Goal: Transaction & Acquisition: Purchase product/service

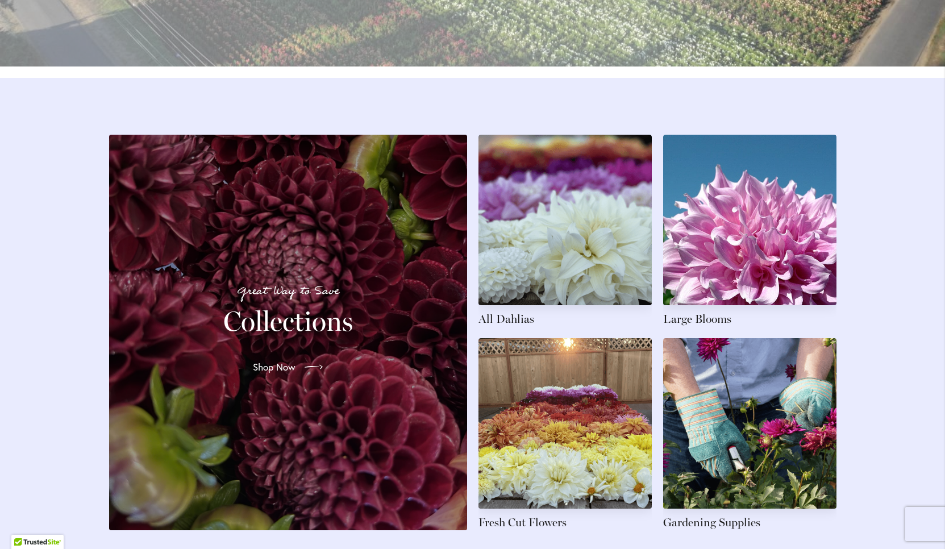
scroll to position [1634, 0]
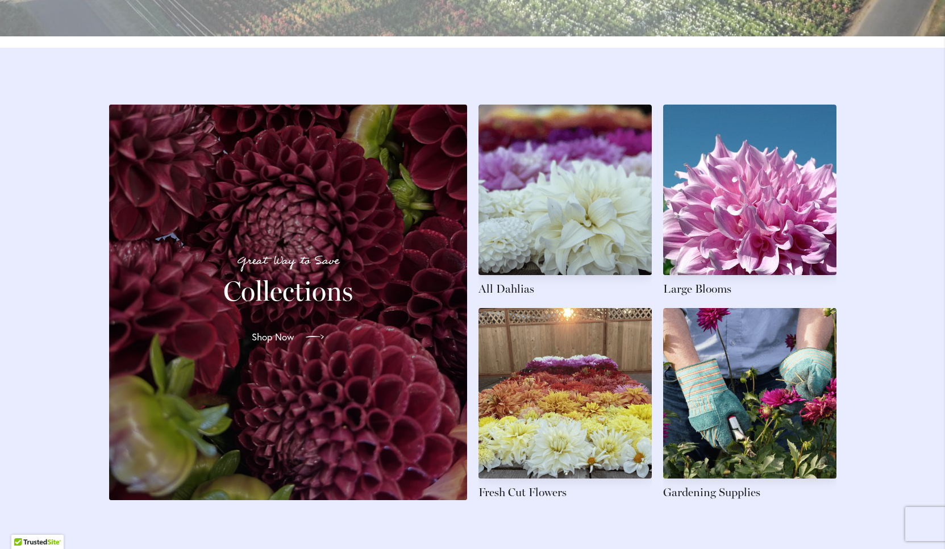
click at [295, 344] on link "Shop Now" at bounding box center [288, 337] width 90 height 32
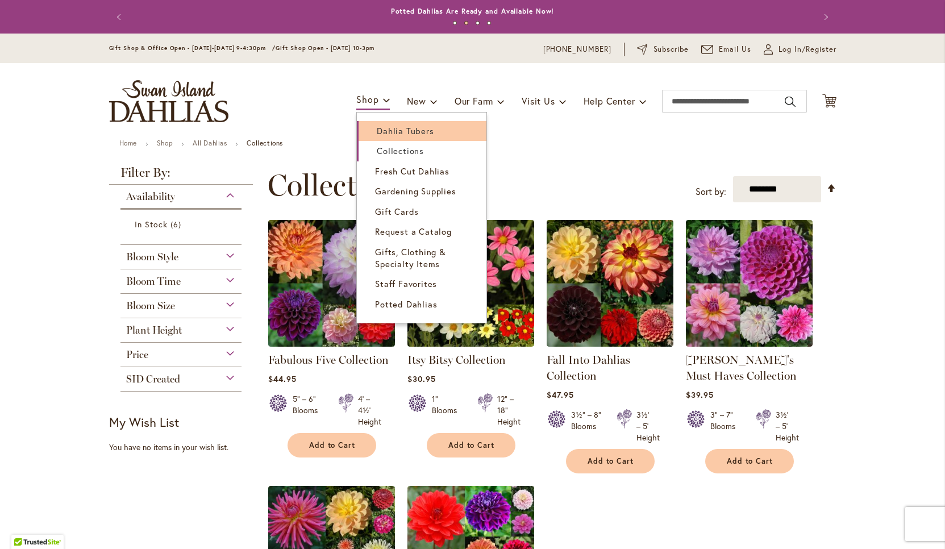
click at [387, 127] on span "Dahlia Tubers" at bounding box center [405, 130] width 57 height 11
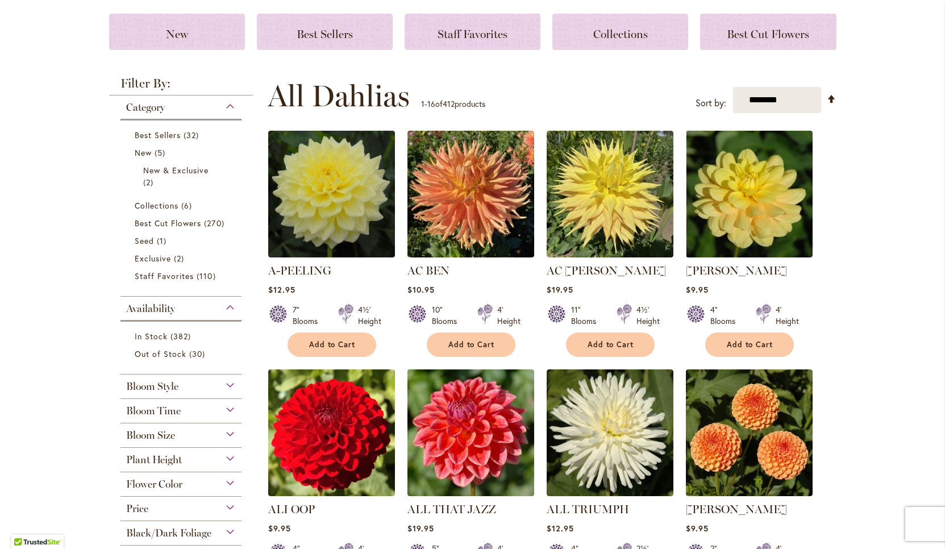
scroll to position [155, 0]
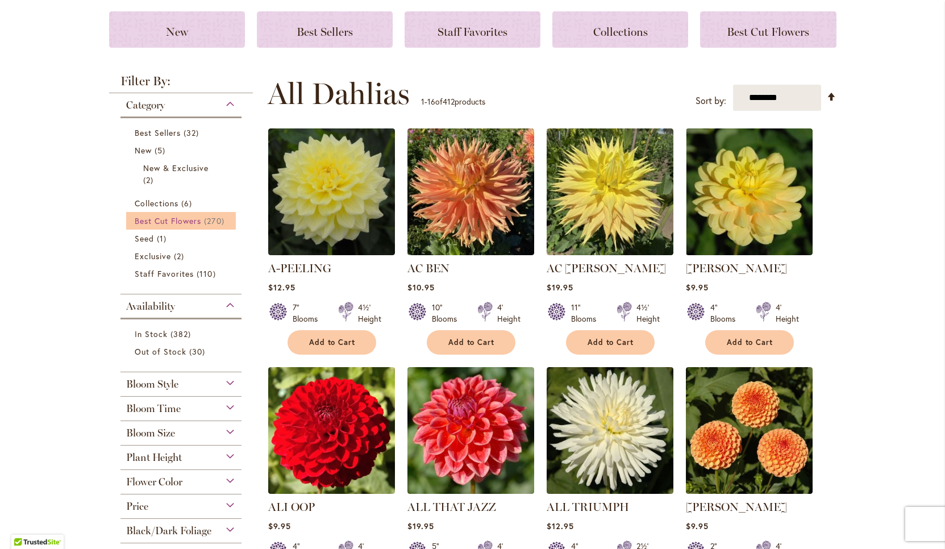
click at [194, 221] on span "Best Cut Flowers" at bounding box center [168, 220] width 67 height 11
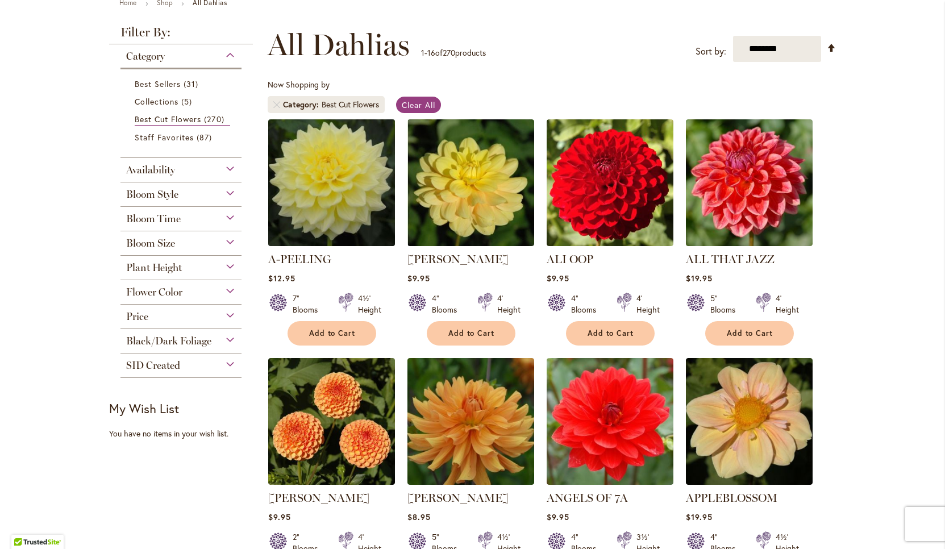
scroll to position [142, 0]
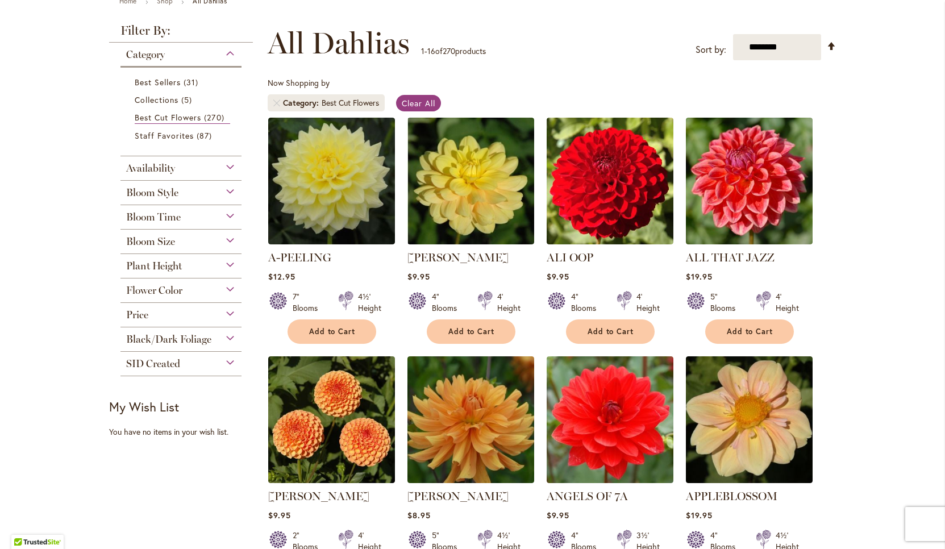
click at [231, 240] on div "Bloom Size" at bounding box center [181, 239] width 122 height 18
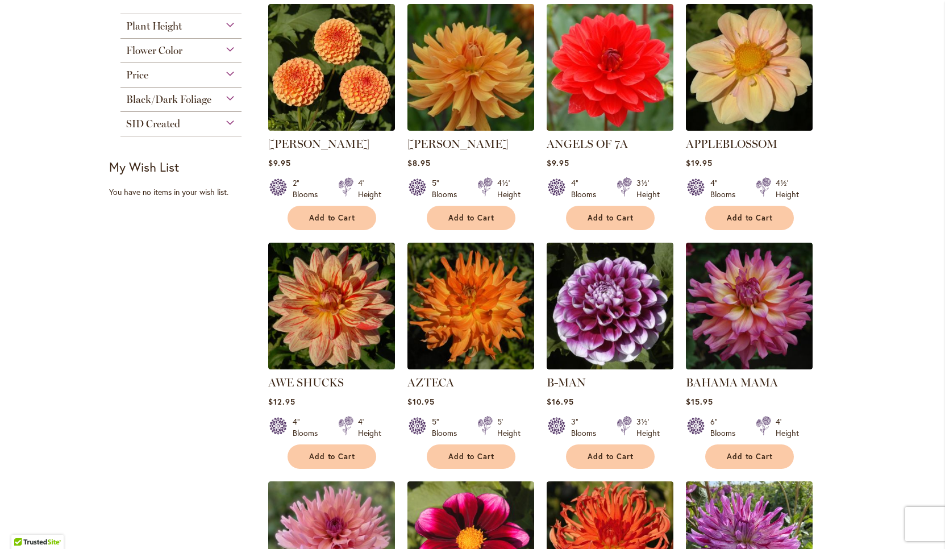
scroll to position [499, 0]
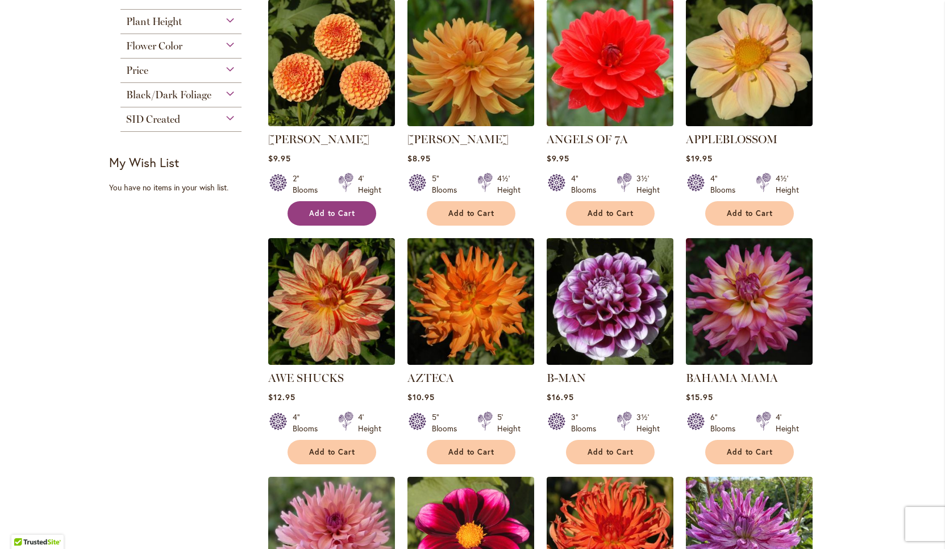
click at [337, 216] on button "Add to Cart" at bounding box center [331, 213] width 89 height 24
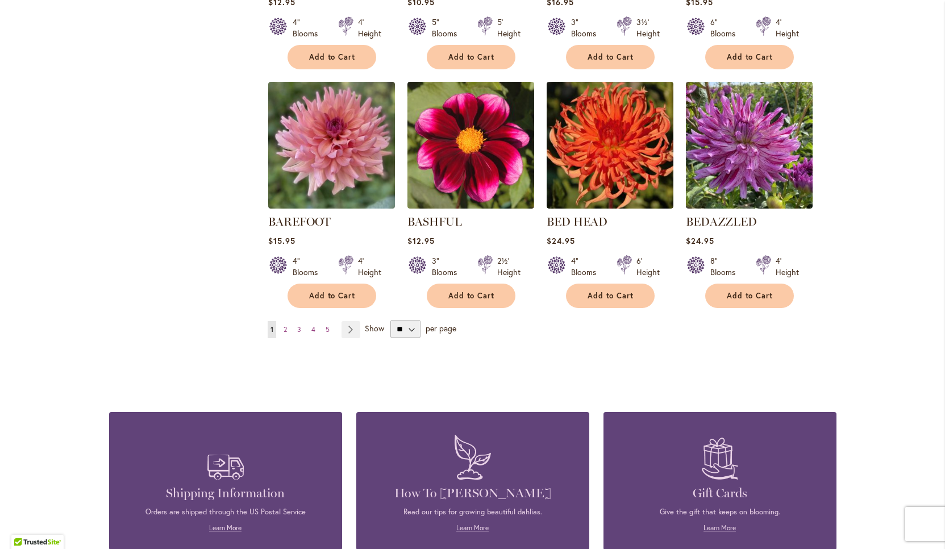
scroll to position [895, 0]
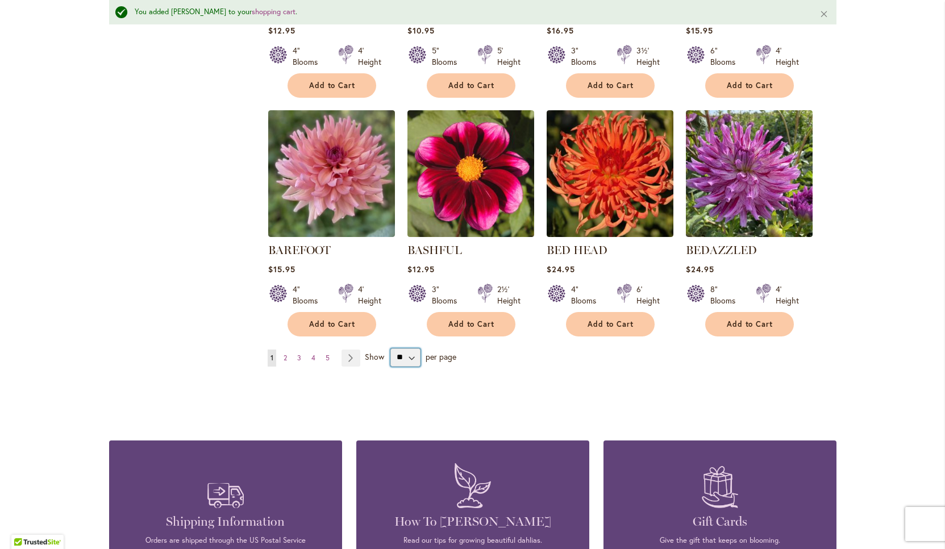
select select "**"
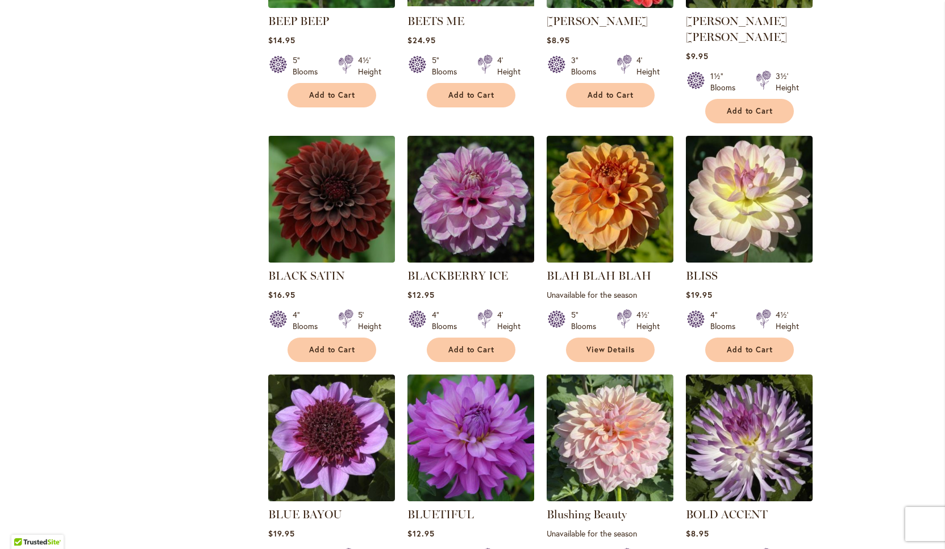
scroll to position [1333, 0]
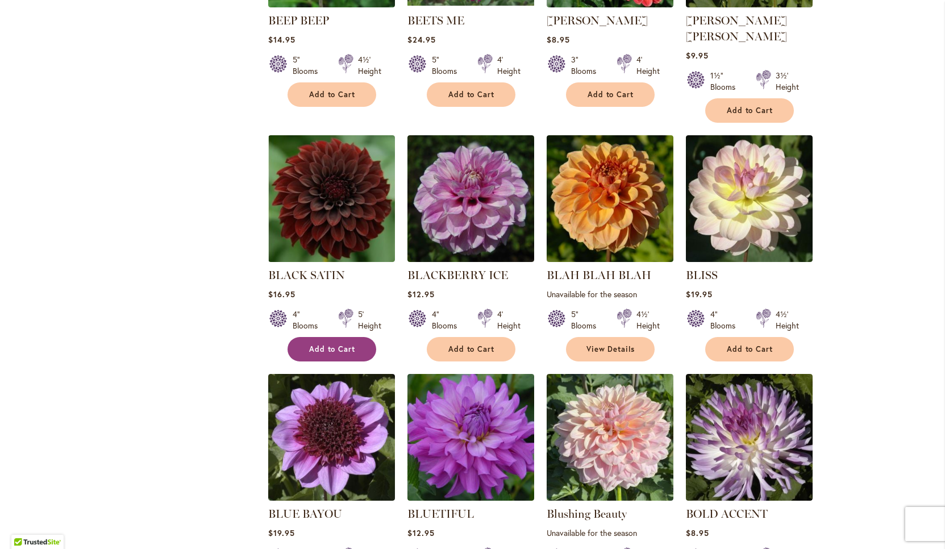
click at [340, 344] on span "Add to Cart" at bounding box center [332, 349] width 47 height 10
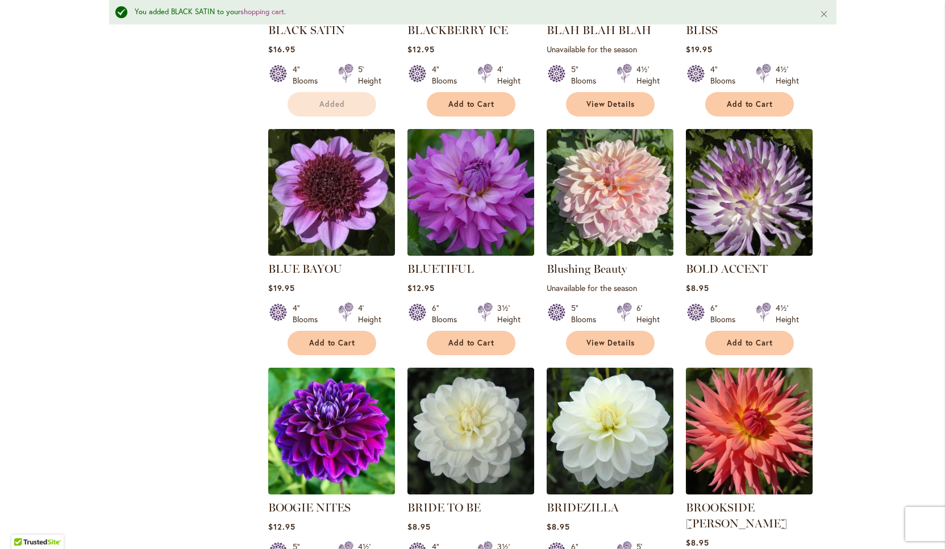
scroll to position [1611, 0]
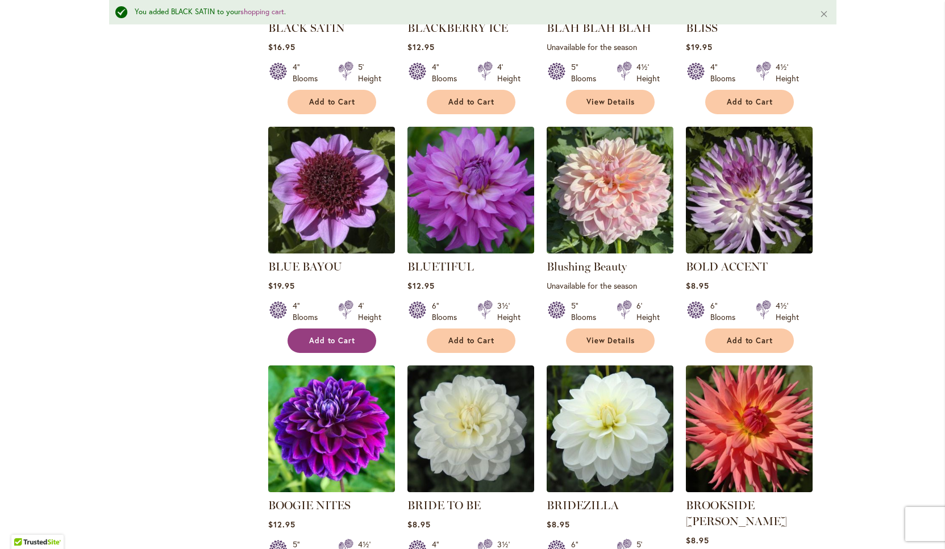
click at [336, 336] on span "Add to Cart" at bounding box center [332, 341] width 47 height 10
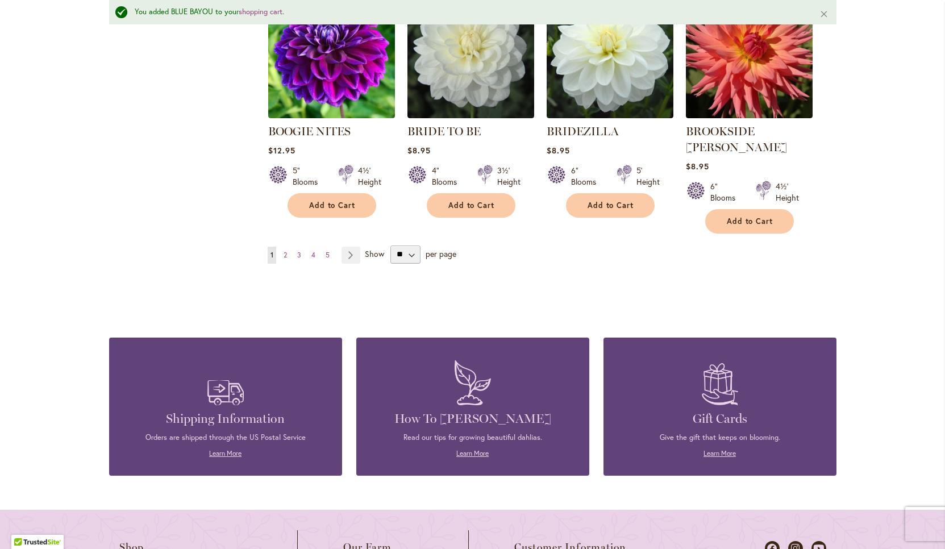
scroll to position [1986, 0]
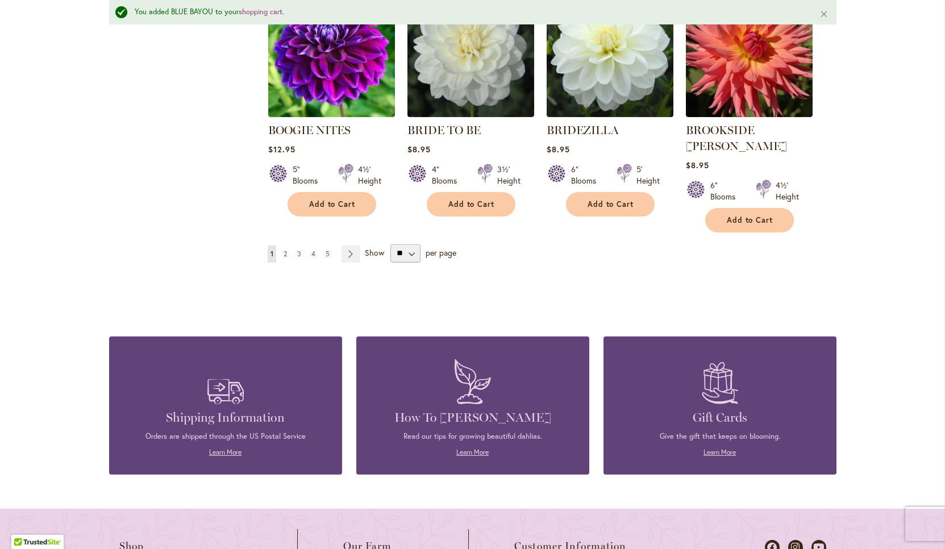
click at [284, 249] on span "2" at bounding box center [284, 253] width 3 height 9
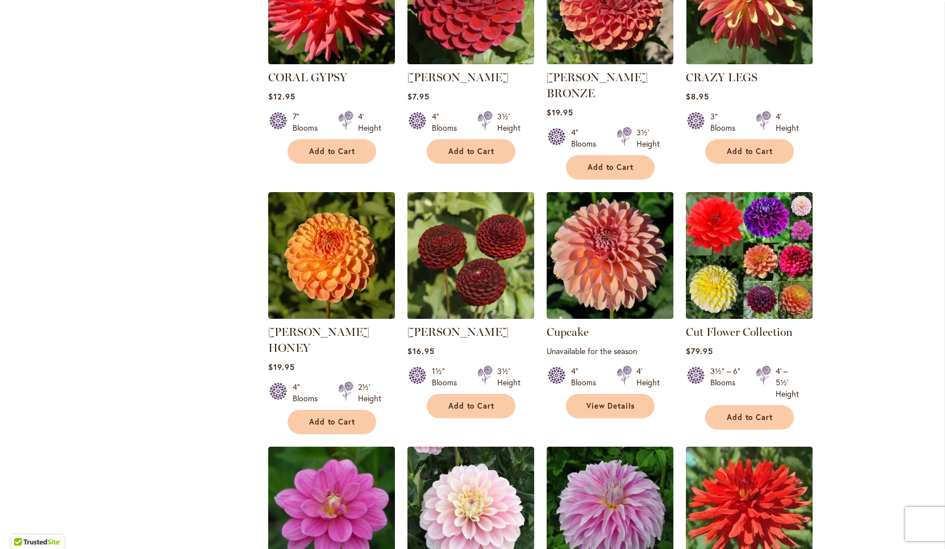
scroll to position [1581, 0]
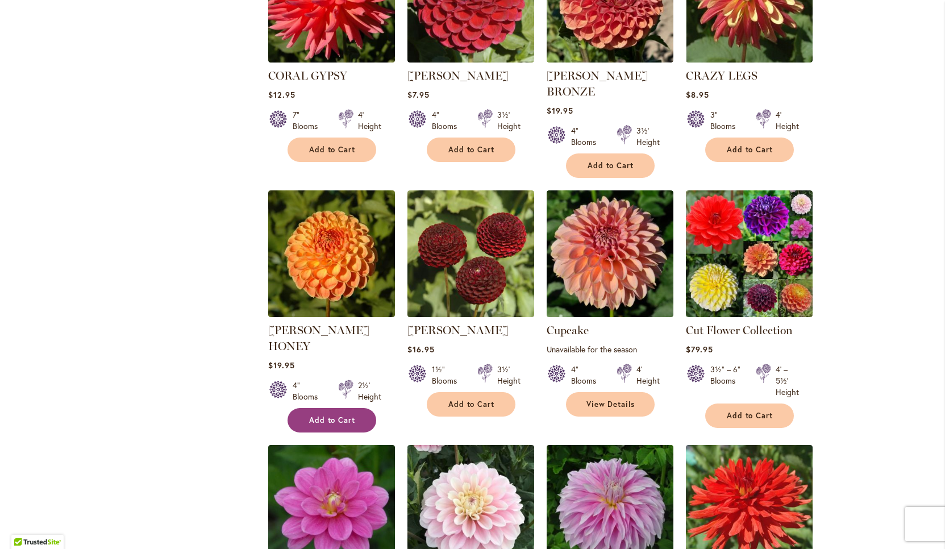
click at [340, 415] on span "Add to Cart" at bounding box center [332, 420] width 47 height 10
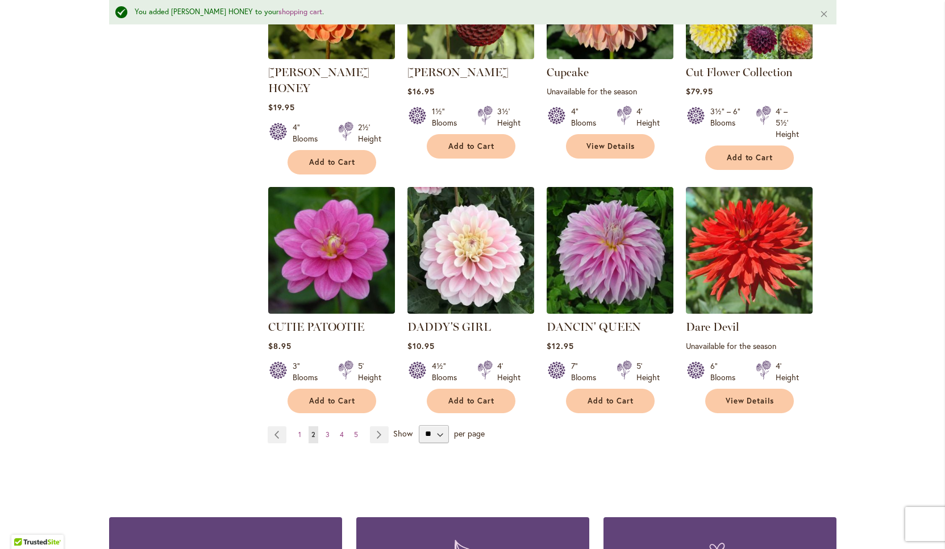
scroll to position [1870, 0]
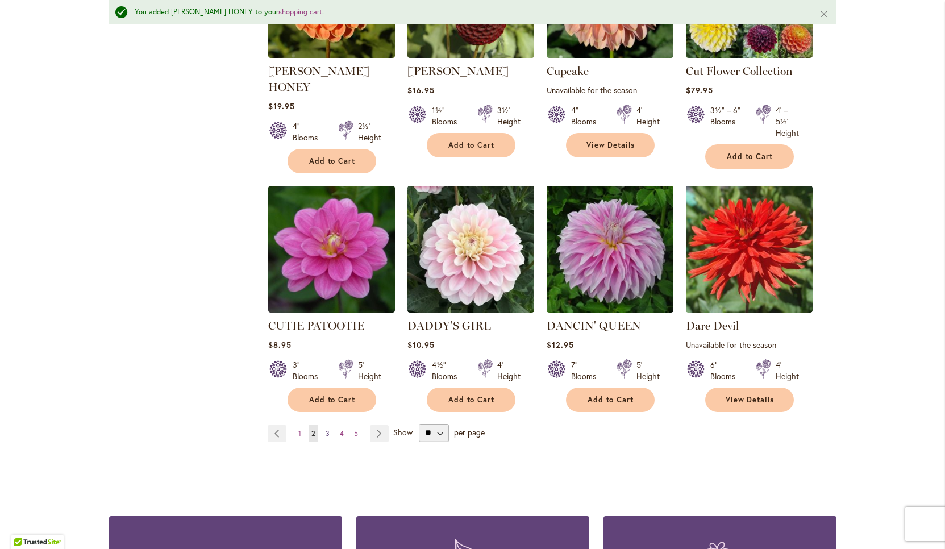
click at [327, 429] on span "3" at bounding box center [328, 433] width 4 height 9
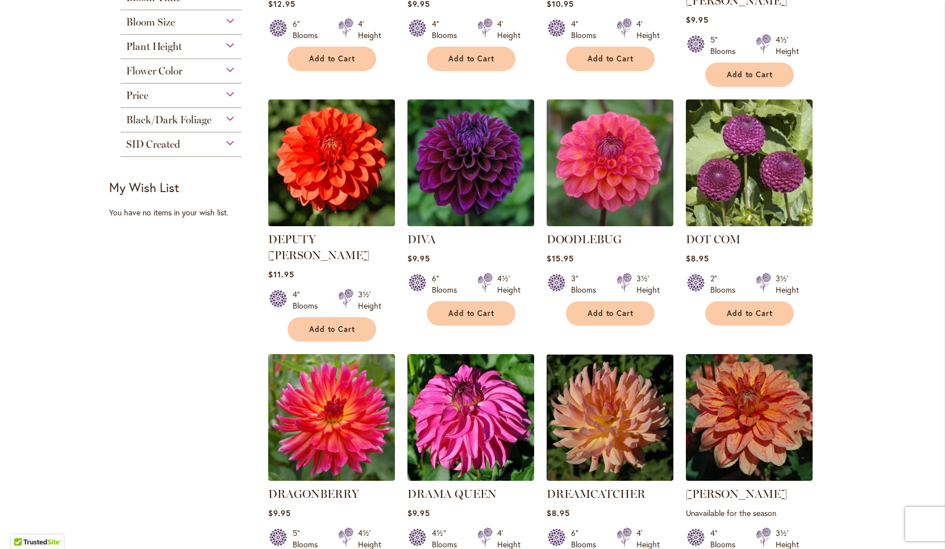
scroll to position [416, 0]
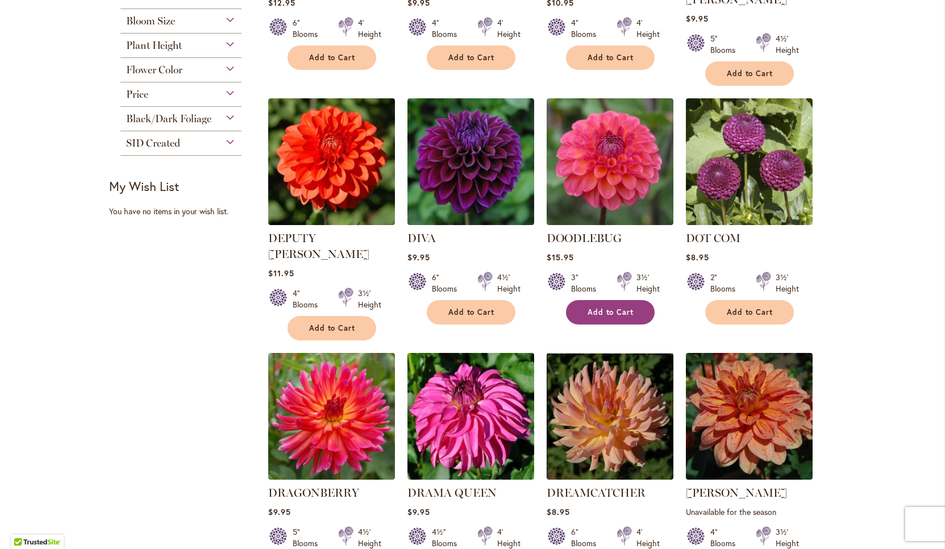
click at [600, 307] on span "Add to Cart" at bounding box center [610, 312] width 47 height 10
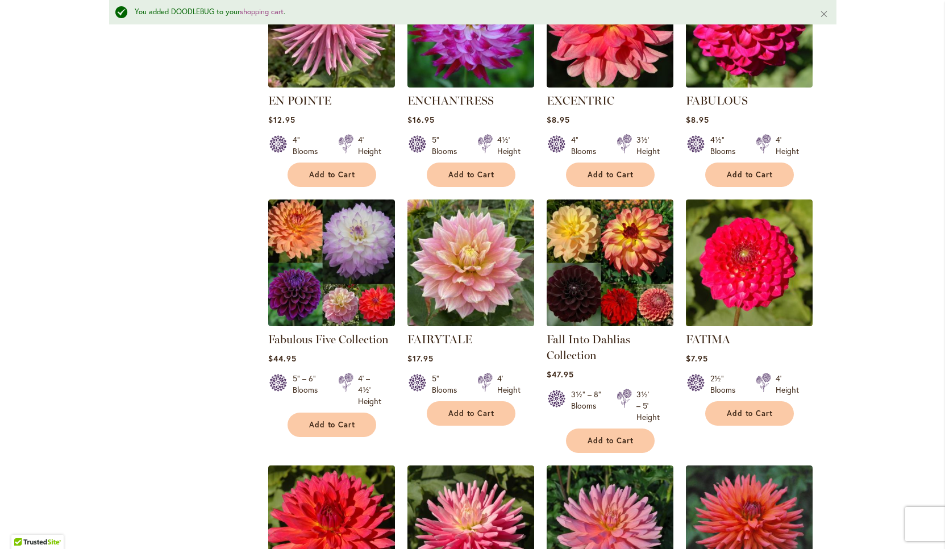
scroll to position [1077, 0]
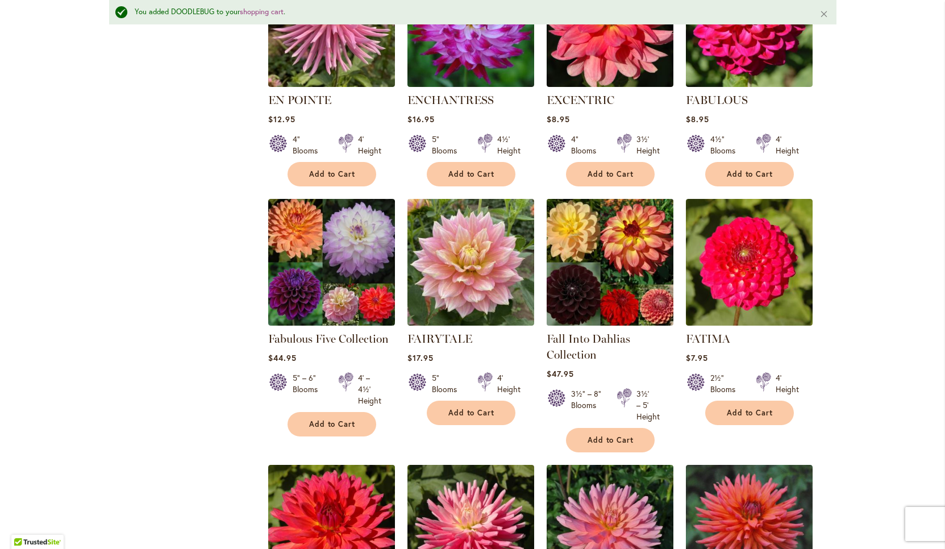
click at [597, 242] on img at bounding box center [609, 261] width 133 height 133
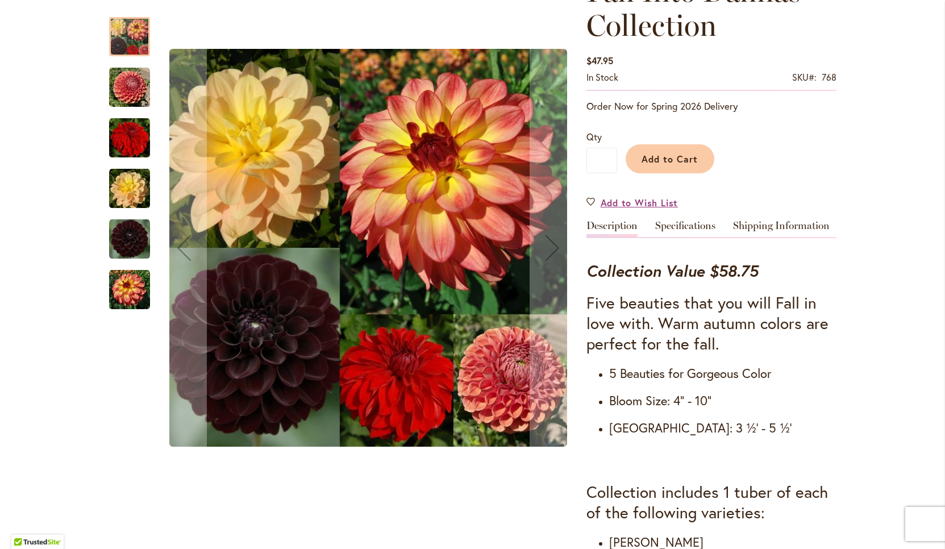
scroll to position [198, 0]
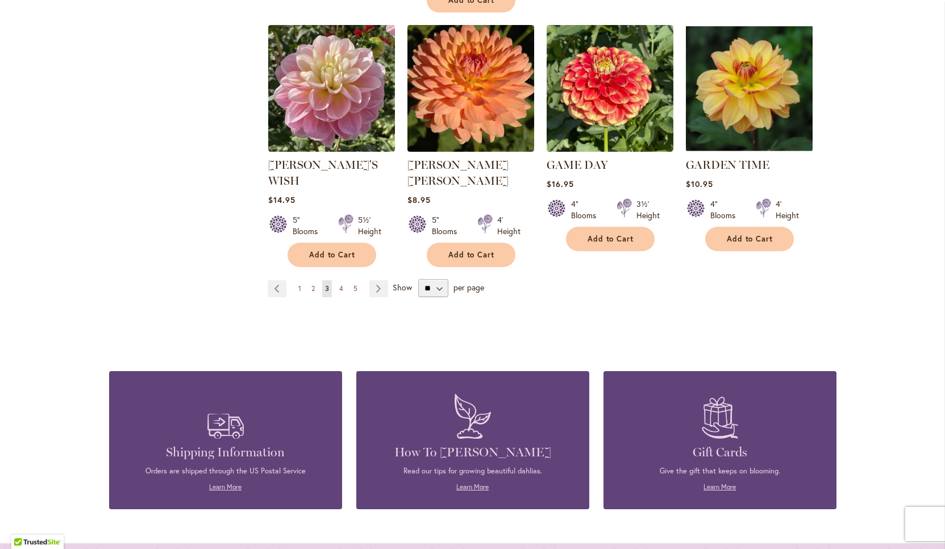
scroll to position [1996, 0]
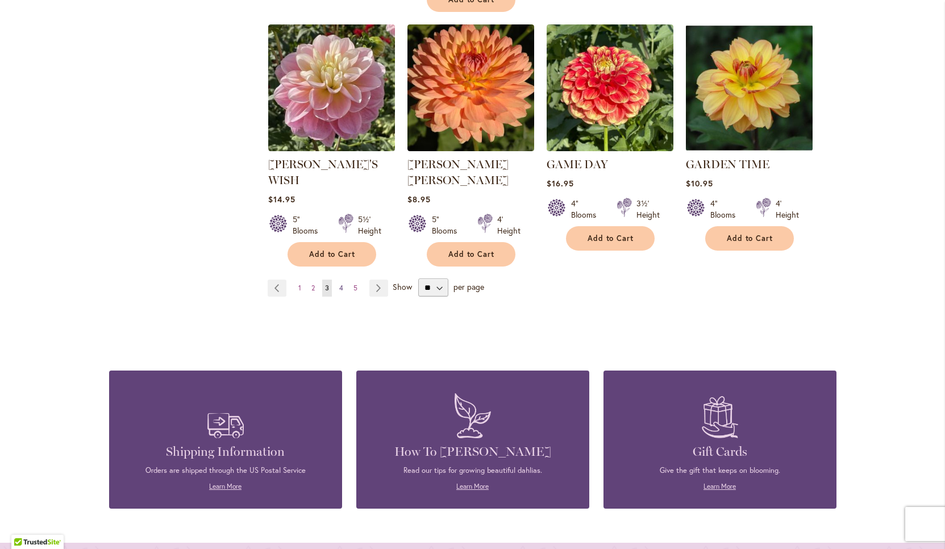
click at [340, 283] on span "4" at bounding box center [341, 287] width 4 height 9
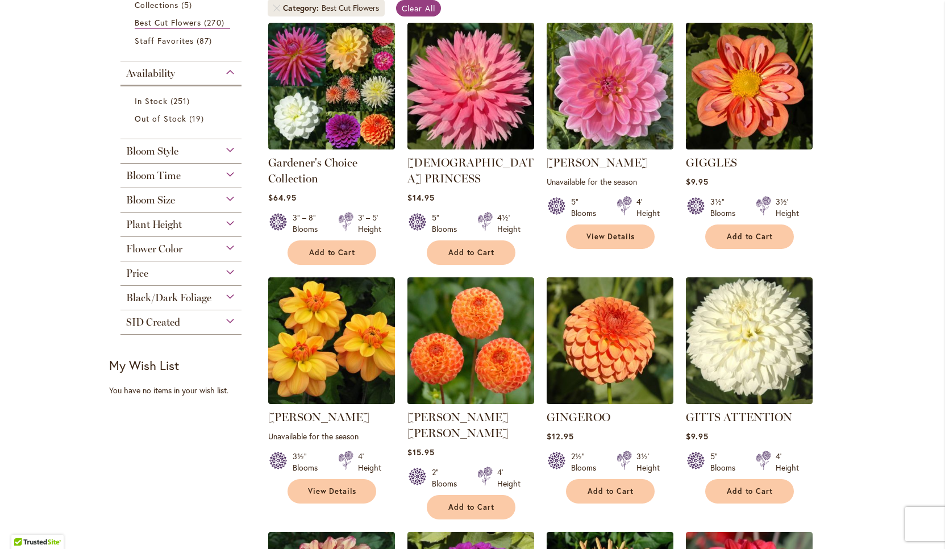
scroll to position [233, 0]
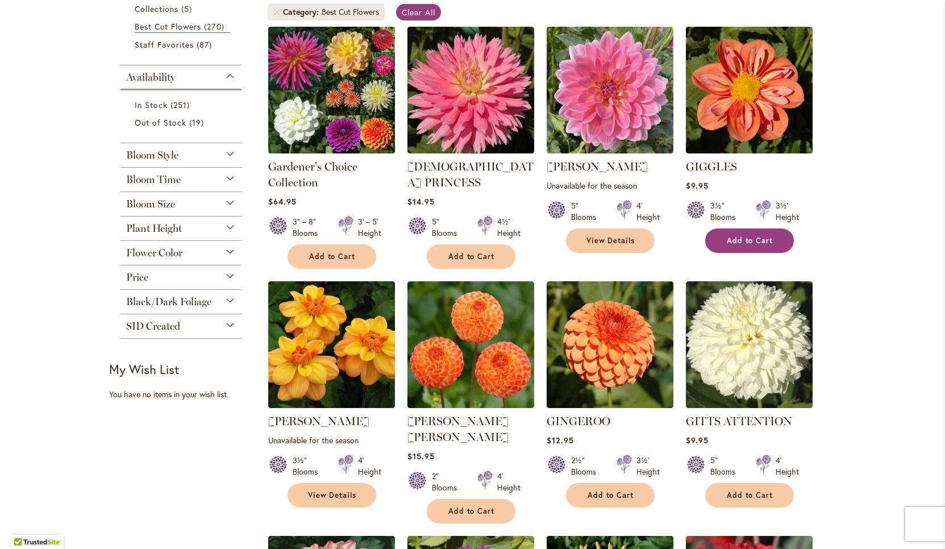
click at [750, 239] on span "Add to Cart" at bounding box center [750, 241] width 47 height 10
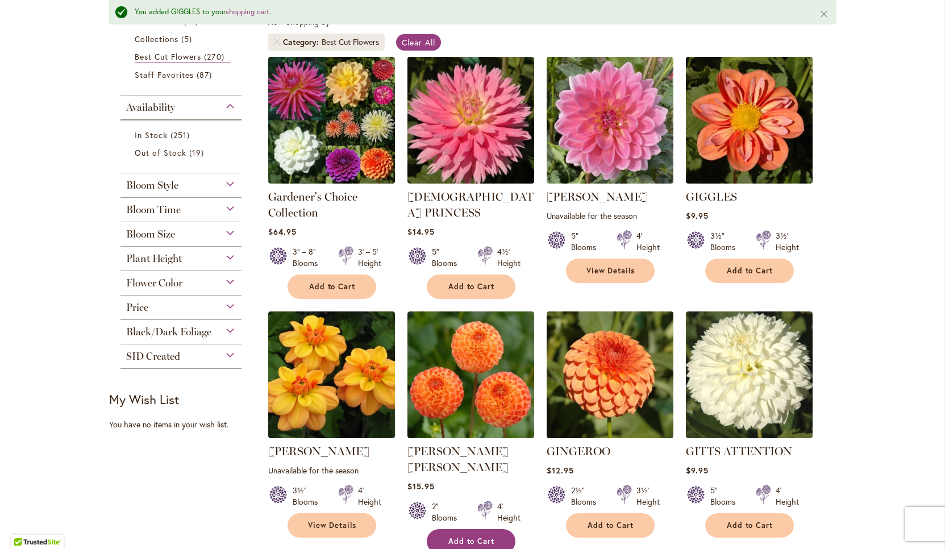
click at [466, 529] on button "Add to Cart" at bounding box center [471, 541] width 89 height 24
click at [609, 522] on span "Add to Cart" at bounding box center [610, 525] width 47 height 10
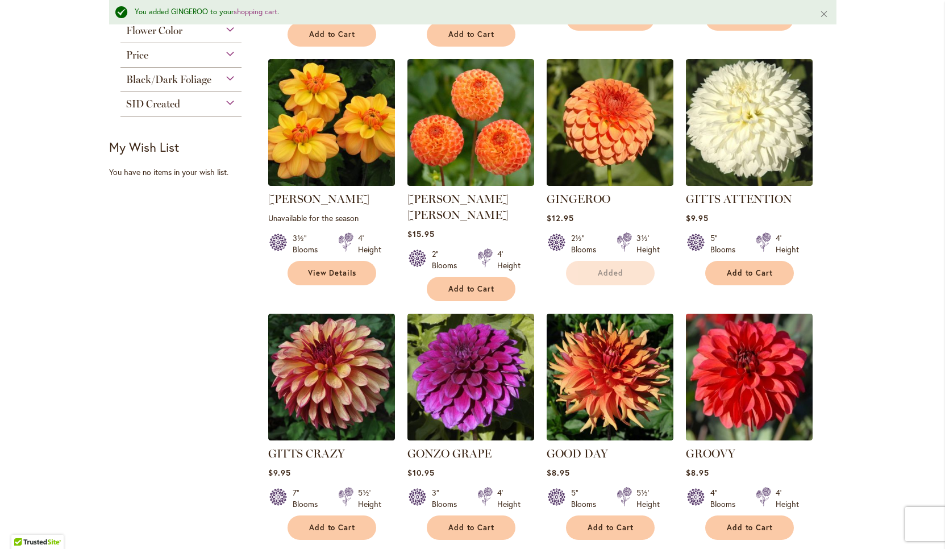
scroll to position [491, 0]
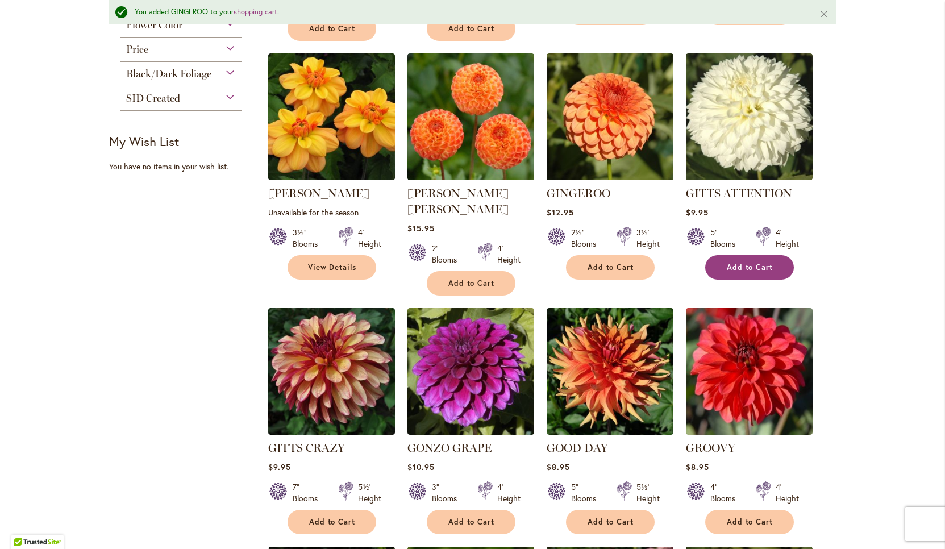
click at [744, 266] on span "Add to Cart" at bounding box center [750, 267] width 47 height 10
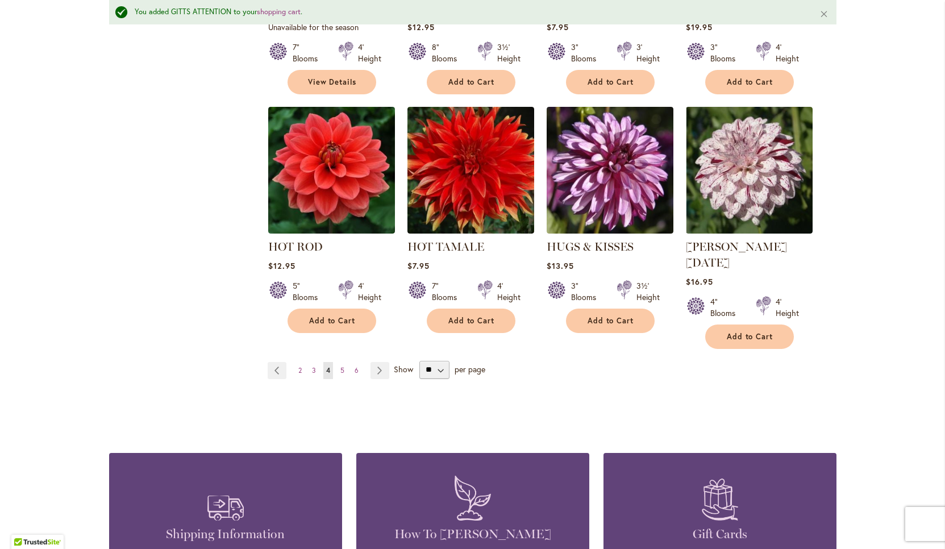
scroll to position [1945, 0]
click at [341, 365] on span "5" at bounding box center [342, 369] width 4 height 9
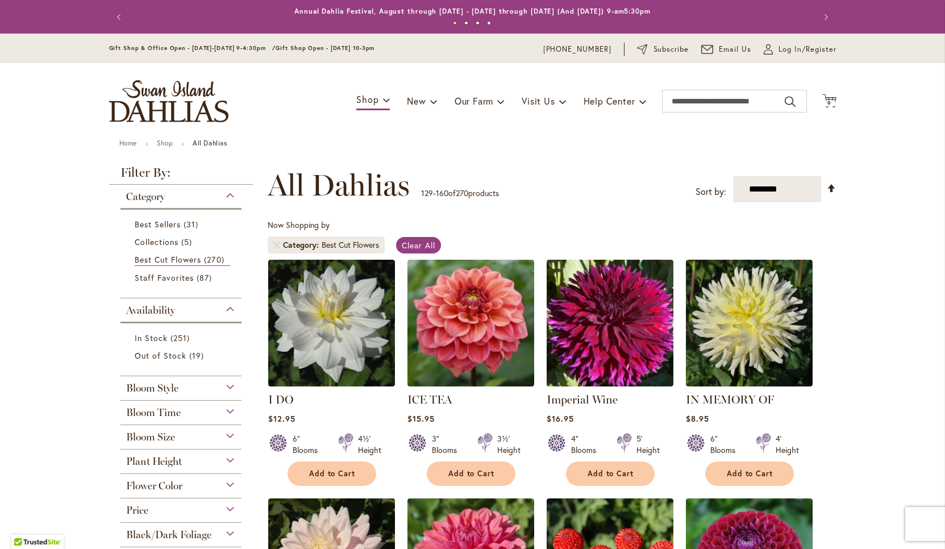
scroll to position [211, 0]
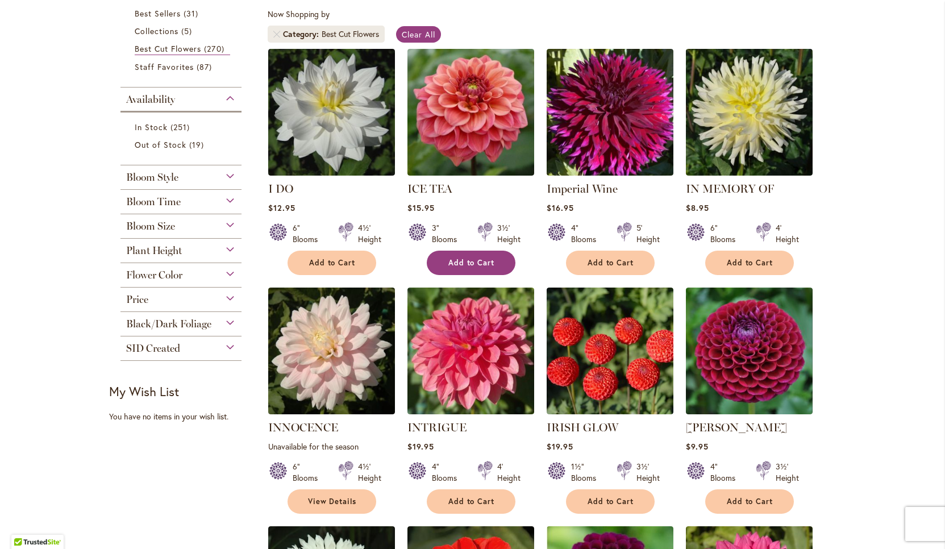
click at [469, 264] on span "Add to Cart" at bounding box center [471, 263] width 47 height 10
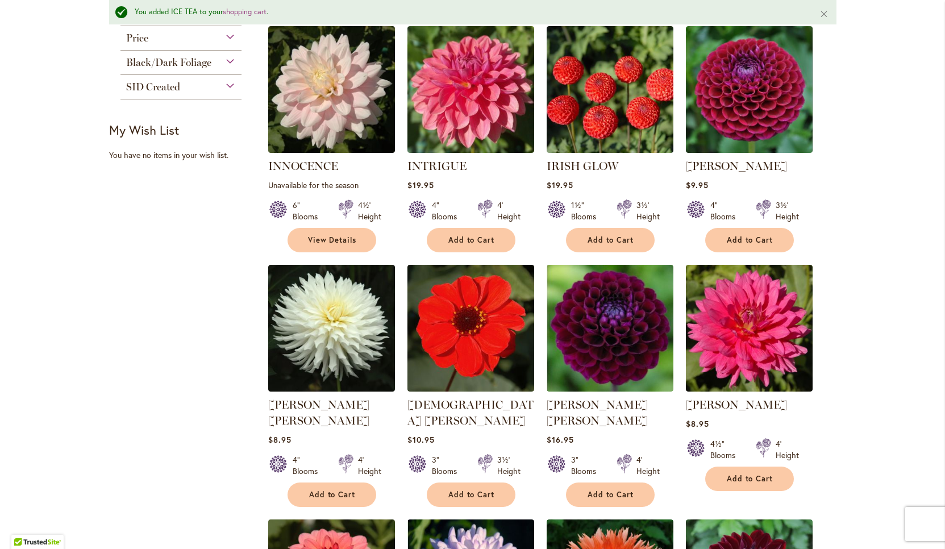
scroll to position [503, 0]
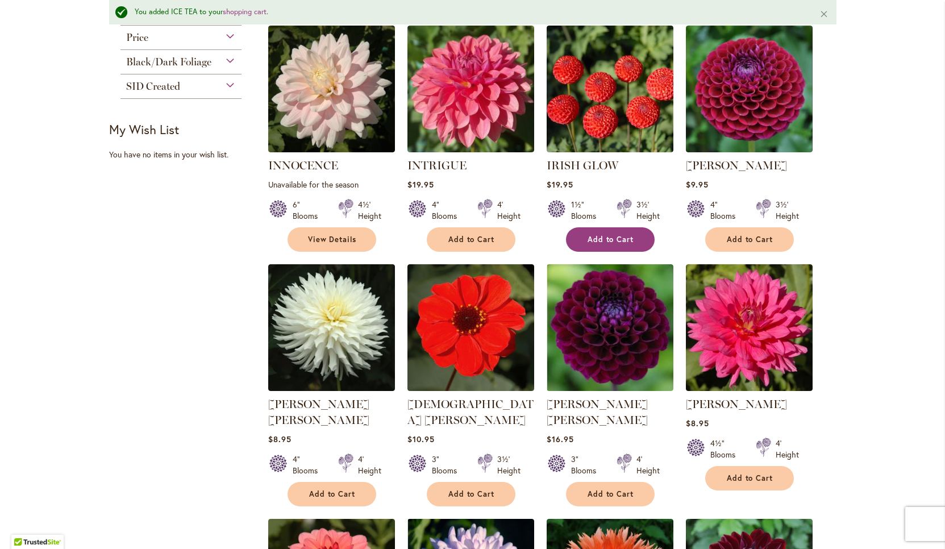
click at [610, 240] on span "Add to Cart" at bounding box center [610, 240] width 47 height 10
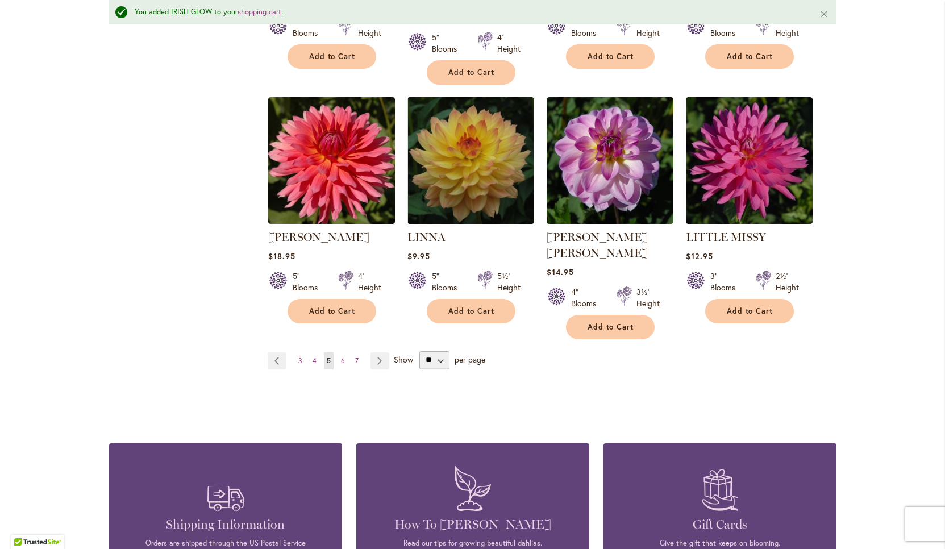
scroll to position [1895, 0]
click at [344, 352] on link "Page 6" at bounding box center [343, 360] width 10 height 17
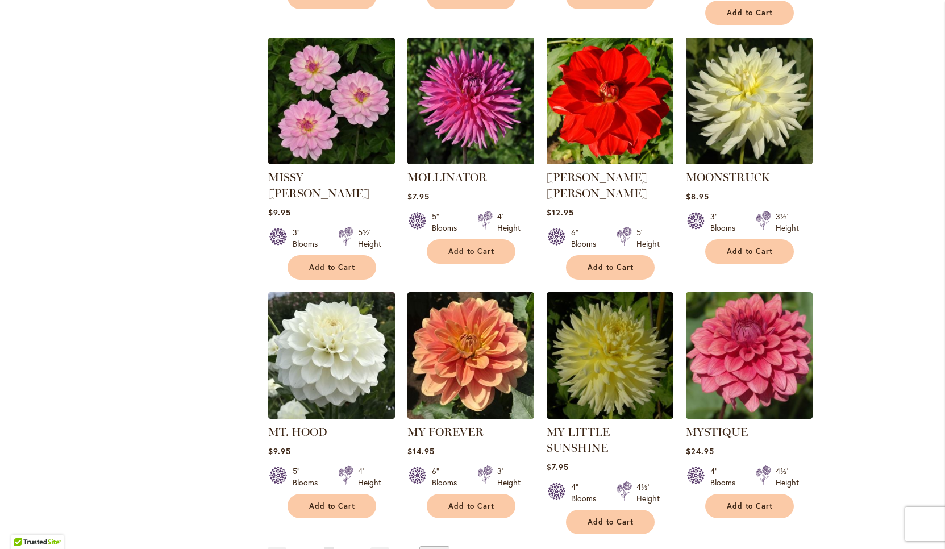
scroll to position [1706, 0]
